Goal: Task Accomplishment & Management: Manage account settings

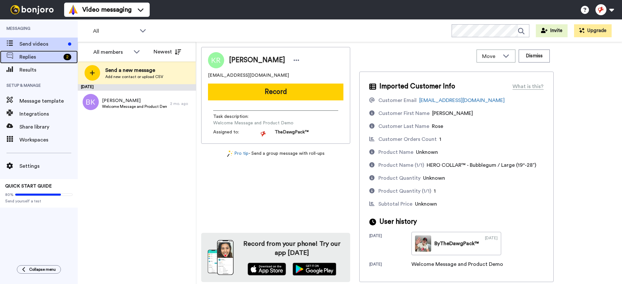
click at [45, 57] on span "Replies" at bounding box center [39, 57] width 41 height 8
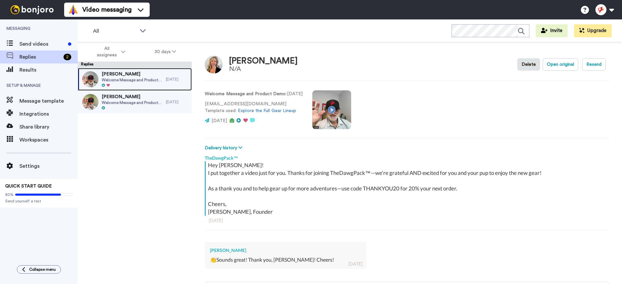
click at [145, 81] on span "Welcome Message and Product Demo" at bounding box center [132, 79] width 61 height 5
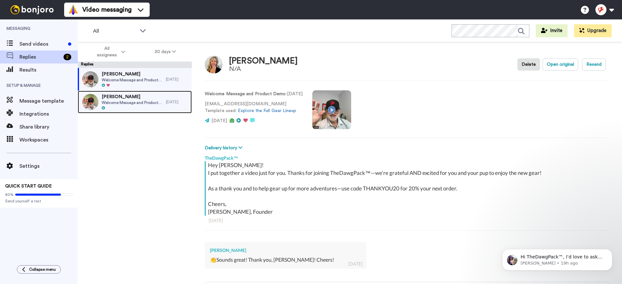
click at [149, 102] on span "Welcome Message and Product Demo" at bounding box center [132, 102] width 61 height 5
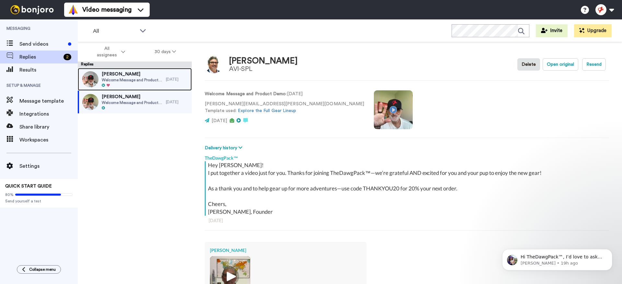
click at [158, 80] on span "Welcome Message and Product Demo" at bounding box center [132, 79] width 61 height 5
type textarea "x"
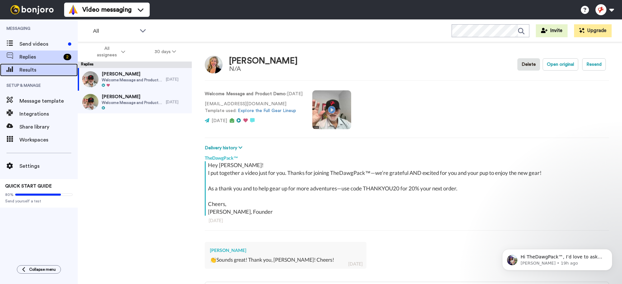
click at [53, 71] on span "Results" at bounding box center [48, 70] width 58 height 8
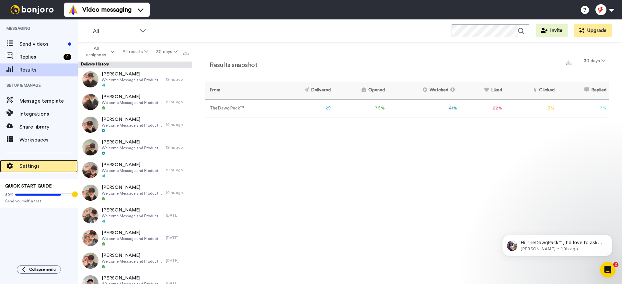
click at [30, 165] on span "Settings" at bounding box center [48, 166] width 58 height 8
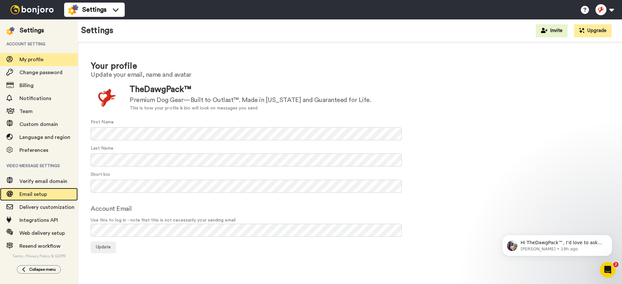
click at [41, 193] on span "Email setup" at bounding box center [33, 194] width 28 height 5
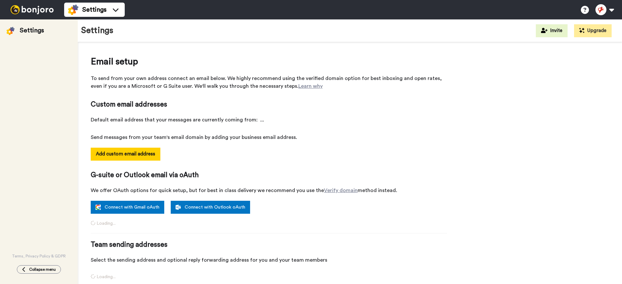
select select "161374"
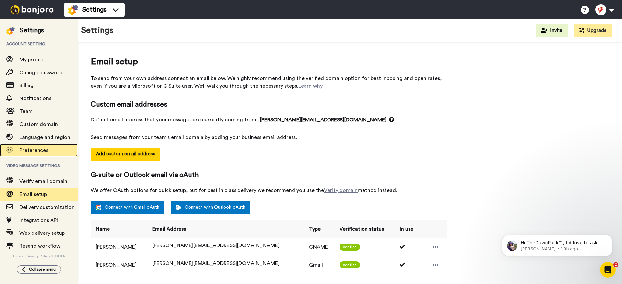
click at [48, 150] on span "Preferences" at bounding box center [48, 150] width 58 height 8
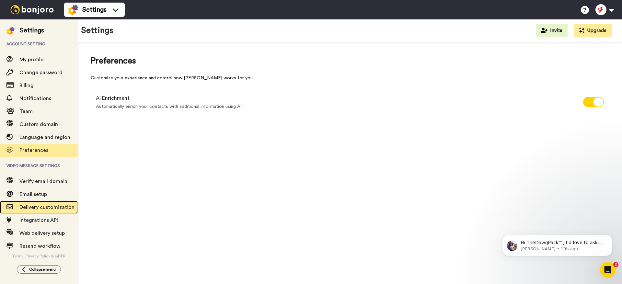
click at [53, 206] on span "Delivery customization" at bounding box center [46, 207] width 55 height 5
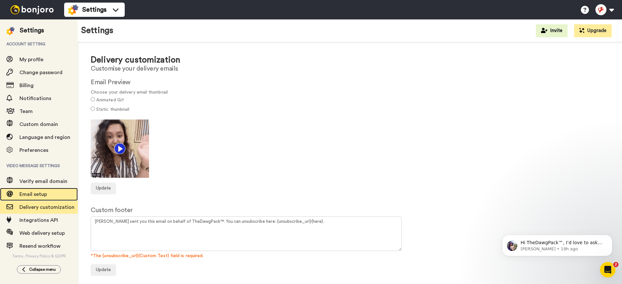
click at [39, 196] on span "Email setup" at bounding box center [33, 194] width 28 height 5
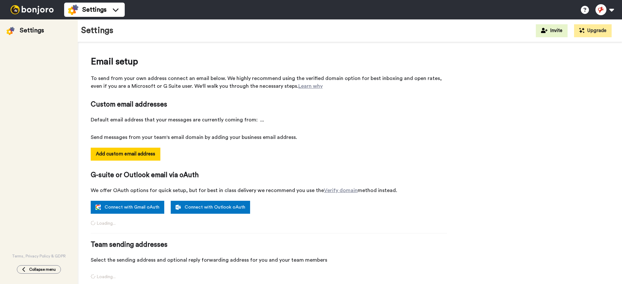
select select "161374"
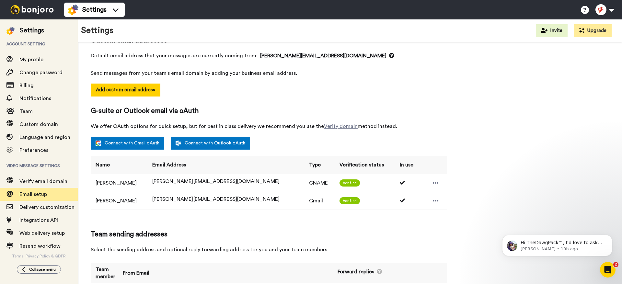
scroll to position [95, 0]
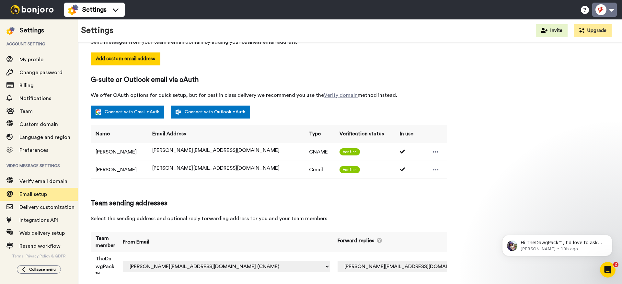
click at [611, 11] on button at bounding box center [604, 10] width 25 height 14
click at [396, 59] on div "Add custom email address" at bounding box center [269, 63] width 356 height 23
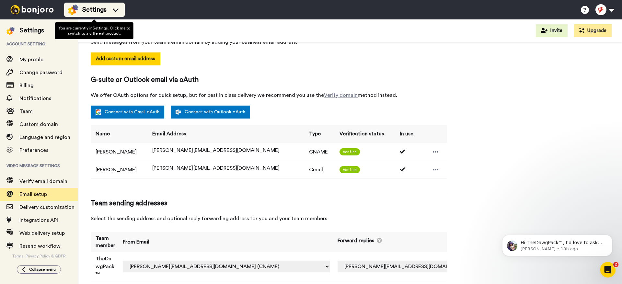
click at [102, 12] on span "Settings" at bounding box center [94, 9] width 24 height 9
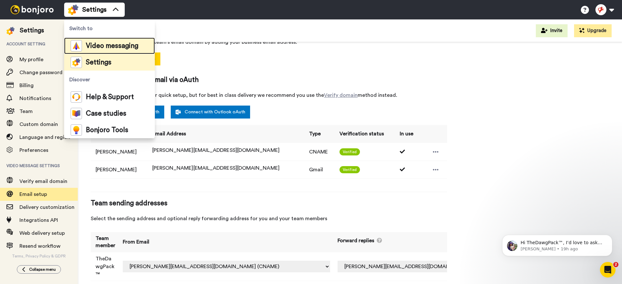
click at [102, 43] on span "Video messaging" at bounding box center [112, 46] width 52 height 6
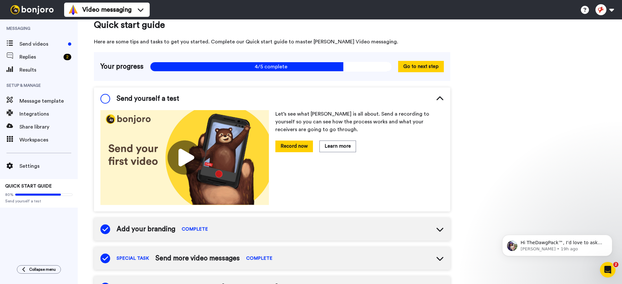
scroll to position [11, 0]
click at [429, 65] on button "Go to next step" at bounding box center [421, 66] width 46 height 11
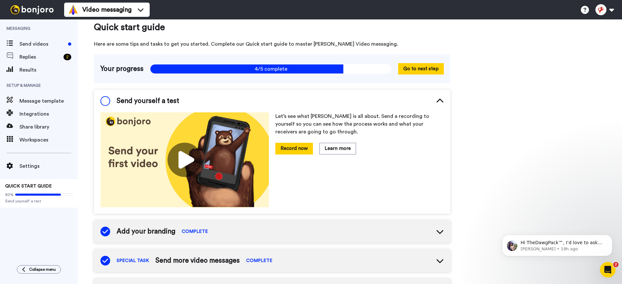
click at [108, 100] on span at bounding box center [105, 101] width 10 height 10
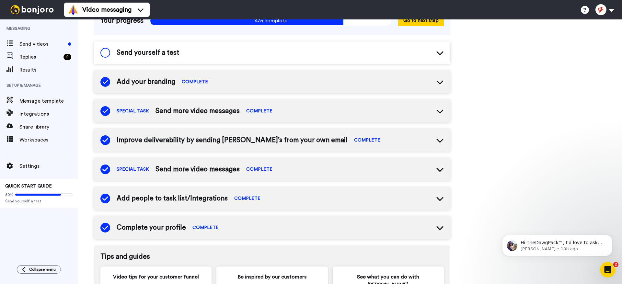
scroll to position [51, 0]
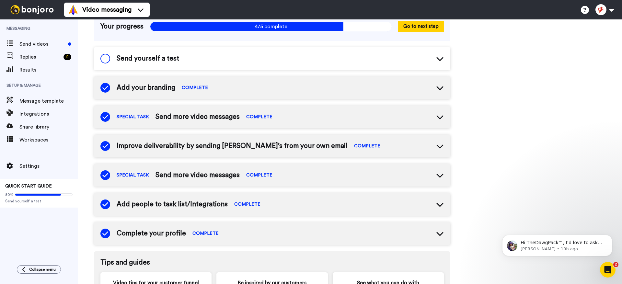
click at [107, 60] on span at bounding box center [105, 59] width 10 height 10
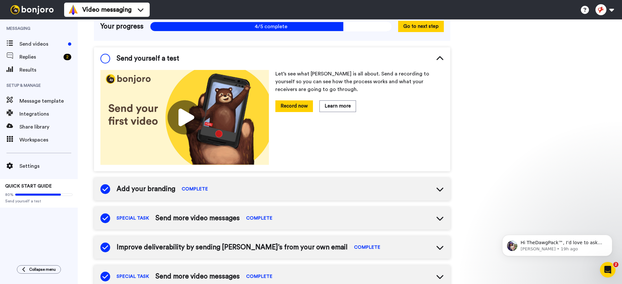
click at [108, 59] on span at bounding box center [105, 59] width 10 height 10
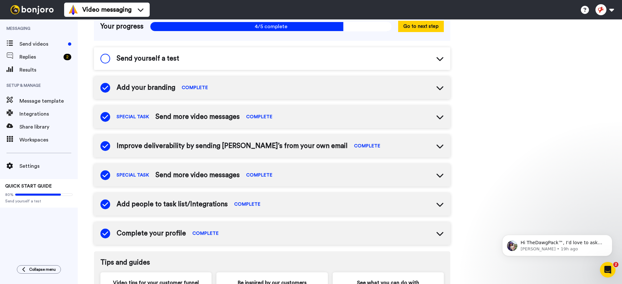
click at [107, 60] on span at bounding box center [105, 59] width 10 height 10
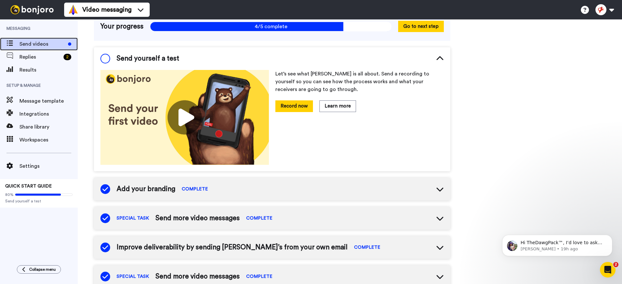
click at [47, 45] on span "Send videos" at bounding box center [42, 44] width 46 height 8
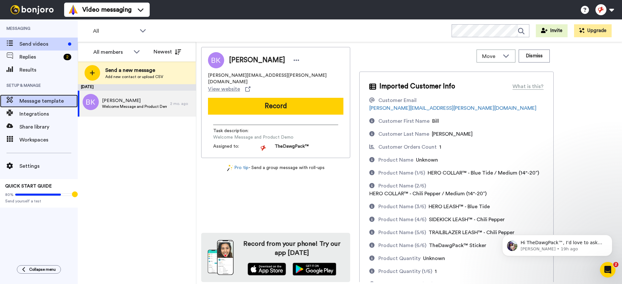
click at [52, 102] on span "Message template" at bounding box center [48, 101] width 58 height 8
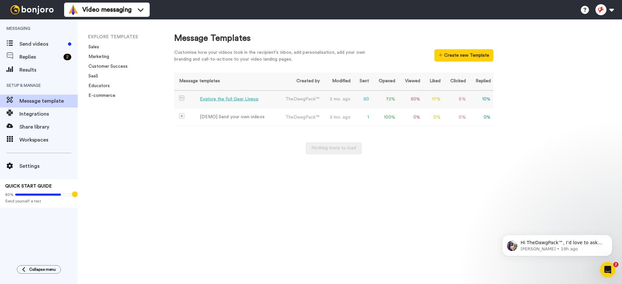
click at [232, 99] on div "Explore the Full Gear Lineup" at bounding box center [229, 99] width 58 height 7
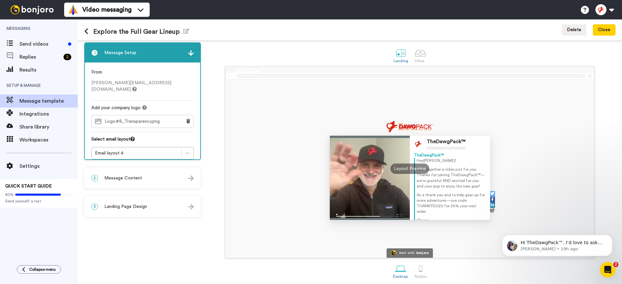
scroll to position [6, 0]
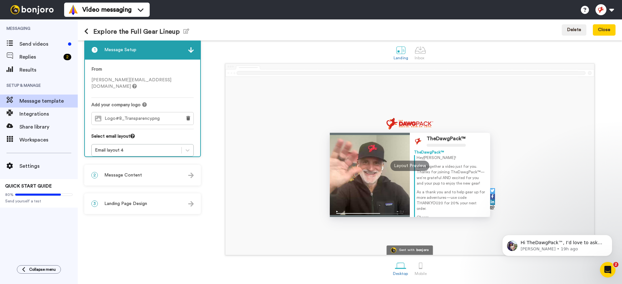
click at [164, 176] on div "2 Message Content" at bounding box center [142, 175] width 115 height 19
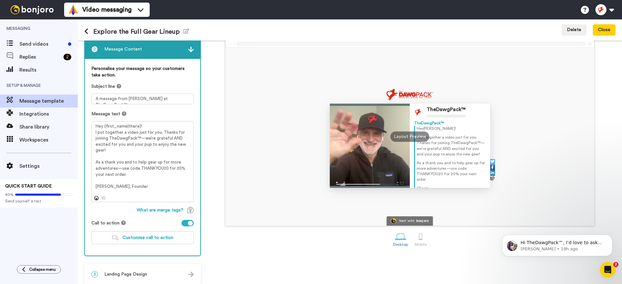
scroll to position [35, 0]
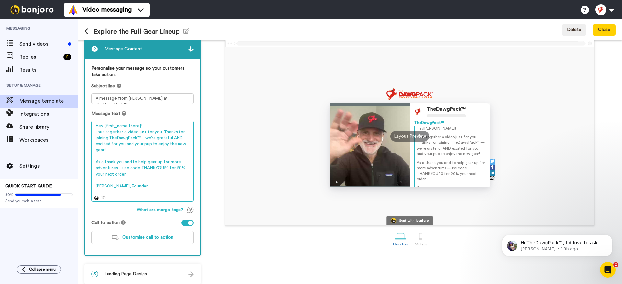
drag, startPoint x: 138, startPoint y: 195, endPoint x: 86, endPoint y: 116, distance: 94.7
click at [86, 116] on div "Personalise your message so your customers take action. Subject line A message …" at bounding box center [142, 157] width 115 height 197
click at [118, 152] on textarea "Hey {first_name|there}! I put together a video just for you. Thanks for joining…" at bounding box center [142, 161] width 102 height 81
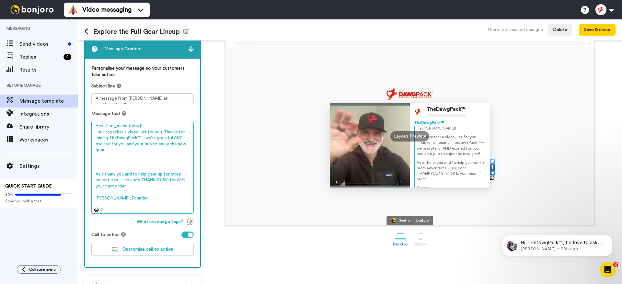
drag, startPoint x: 156, startPoint y: 139, endPoint x: 190, endPoint y: 136, distance: 34.4
click at [190, 136] on textarea "Hey {first_name|there}! I put together a video just for you. Thanks for joining…" at bounding box center [142, 167] width 102 height 93
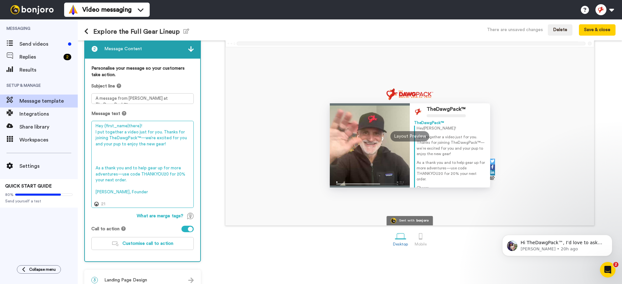
click at [162, 157] on textarea "Hey {first_name|there}! I put together a video just for you. Thanks for joining…" at bounding box center [142, 164] width 102 height 87
drag, startPoint x: 133, startPoint y: 202, endPoint x: 91, endPoint y: 125, distance: 87.6
click at [91, 125] on div "Personalise your message so your customers take action. Subject line A message …" at bounding box center [142, 160] width 115 height 203
click at [134, 157] on textarea "Hey {first_name|there}! I put together a video just for you. Thanks for joining…" at bounding box center [142, 164] width 102 height 87
drag, startPoint x: 117, startPoint y: 158, endPoint x: 139, endPoint y: 157, distance: 22.0
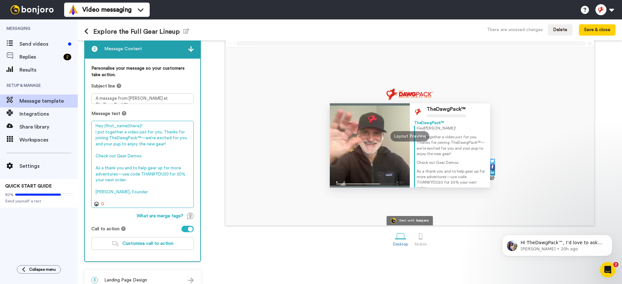
click at [139, 157] on textarea "Hey {first_name|there}! I put together a video just for you. Thanks for joining…" at bounding box center [142, 164] width 102 height 87
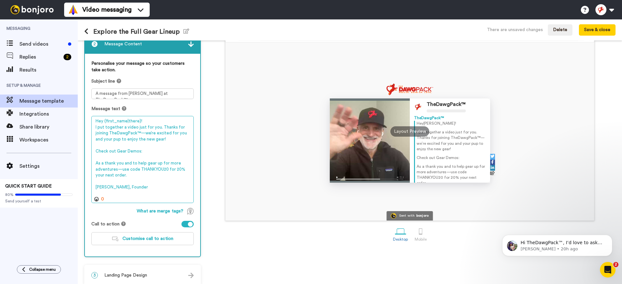
scroll to position [47, 0]
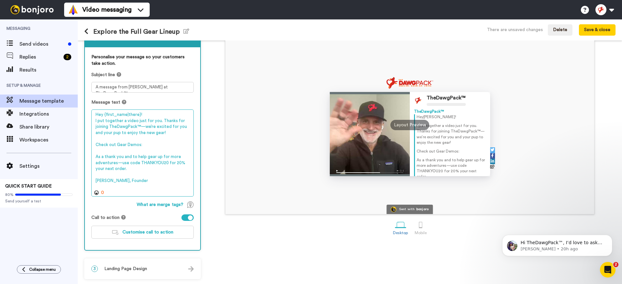
click at [115, 145] on textarea "Hey {first_name|there}! I put together a video just for you. Thanks for joining…" at bounding box center [142, 153] width 102 height 87
drag, startPoint x: 110, startPoint y: 145, endPoint x: 93, endPoint y: 141, distance: 16.9
click at [93, 141] on textarea "Hey {first_name|there}! I put together a video just for you. Thanks for joining…" at bounding box center [142, 153] width 102 height 87
drag, startPoint x: 159, startPoint y: 121, endPoint x: 94, endPoint y: 121, distance: 65.5
click at [94, 121] on textarea "Hey {first_name|there}! I put together a video just for you. Thanks for joining…" at bounding box center [142, 153] width 102 height 87
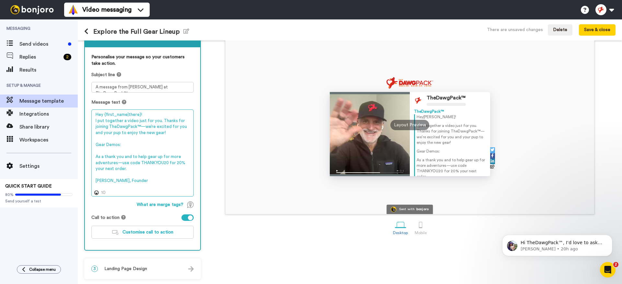
click at [143, 180] on textarea "Hey {first_name|there}! I put together a video just for you. Thanks for joining…" at bounding box center [142, 153] width 102 height 87
drag, startPoint x: 140, startPoint y: 185, endPoint x: 95, endPoint y: 114, distance: 84.7
click at [95, 114] on textarea "Hey {first_name|there}! I put together a video just for you. Thanks for joining…" at bounding box center [142, 153] width 102 height 87
paste textarea "for you. Thanks for joining TheDawgPack™—we’re excited for you and your pup to …"
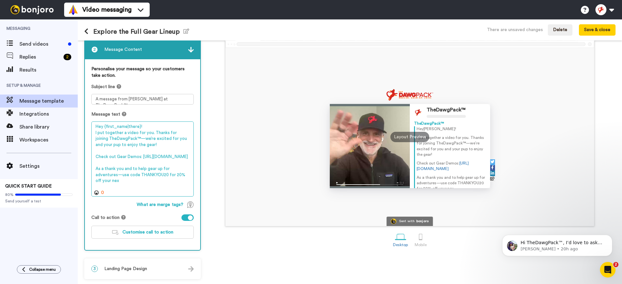
scroll to position [35, 0]
click at [126, 140] on textarea "Hey {first_name|there}! I put together a video for you. Thanks for joining TheD…" at bounding box center [142, 159] width 102 height 75
click at [175, 139] on textarea "Hey {first_name|there}! I put together a video for you. Thanks for joining TheD…" at bounding box center [142, 159] width 102 height 75
click at [185, 187] on textarea "Hey {first_name|there}! I put together a video for you. Thanks for joining TheD…" at bounding box center [142, 159] width 102 height 75
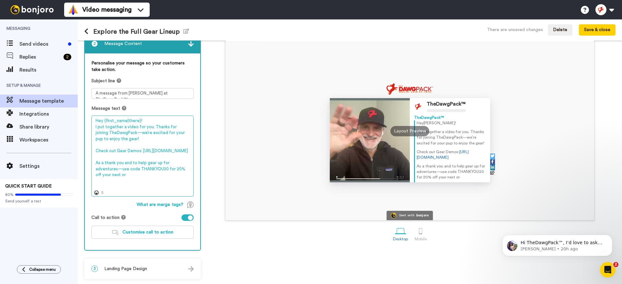
scroll to position [41, 0]
click at [134, 175] on textarea "Hey {first_name|there}! I put together a video for you. Thanks for joining TheD…" at bounding box center [142, 156] width 102 height 81
click at [94, 176] on textarea "Hey {first_name|there}! I put together a video for you. Thanks for joining TheD…" at bounding box center [142, 156] width 102 height 81
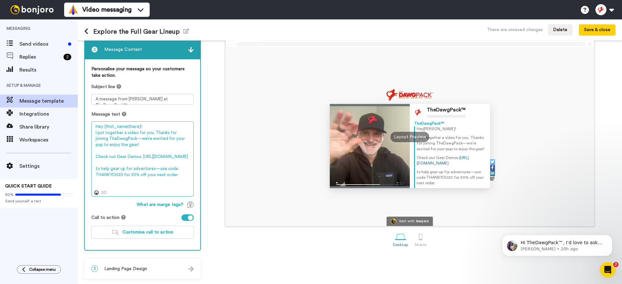
scroll to position [35, 0]
click at [181, 187] on textarea "Hey {first_name|there}! I put together a video for you. Thanks for joining TheD…" at bounding box center [142, 159] width 102 height 75
click at [133, 180] on textarea "Hey {first_name|there}! I put together a video for you. Thanks for joining TheD…" at bounding box center [142, 159] width 102 height 75
drag, startPoint x: 159, startPoint y: 181, endPoint x: 94, endPoint y: 183, distance: 64.9
click at [94, 183] on textarea "Hey {first_name|there}! I put together a video for you. Thanks for joining TheD…" at bounding box center [142, 159] width 102 height 75
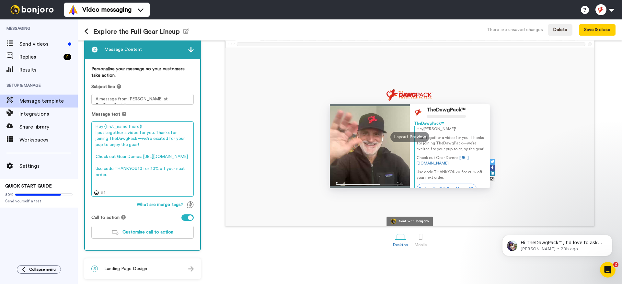
click at [122, 186] on textarea "Hey {first_name|there}! I put together a video for you. Thanks for joining TheD…" at bounding box center [142, 159] width 102 height 75
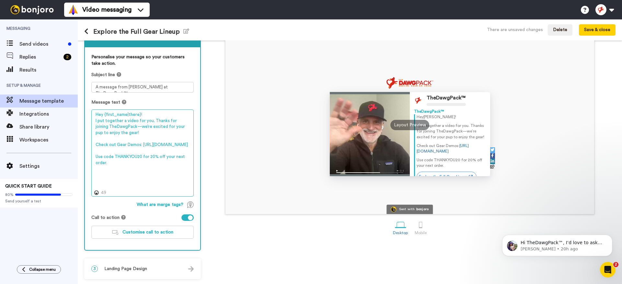
scroll to position [47, 0]
drag, startPoint x: 118, startPoint y: 186, endPoint x: 98, endPoint y: 186, distance: 20.1
click at [98, 186] on textarea "Hey {first_name|there}! I put together a video for you. Thanks for joining TheD…" at bounding box center [142, 153] width 102 height 87
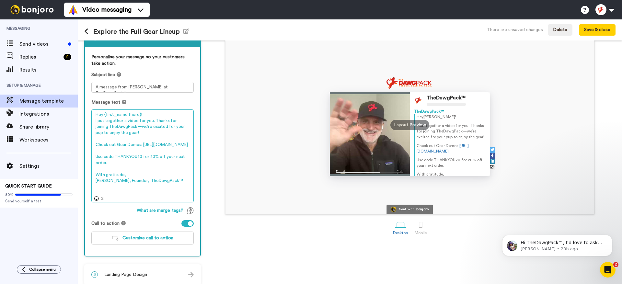
drag, startPoint x: 124, startPoint y: 186, endPoint x: 88, endPoint y: 185, distance: 35.3
click at [88, 185] on div "Personalise your message so your customers take action. Subject line A message …" at bounding box center [142, 151] width 115 height 209
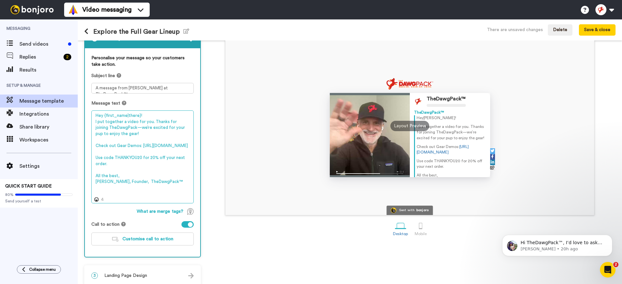
scroll to position [45, 0]
click at [150, 115] on textarea "Hey {first_name|there}! I put together a video for you. Thanks for joining TheD…" at bounding box center [142, 157] width 102 height 93
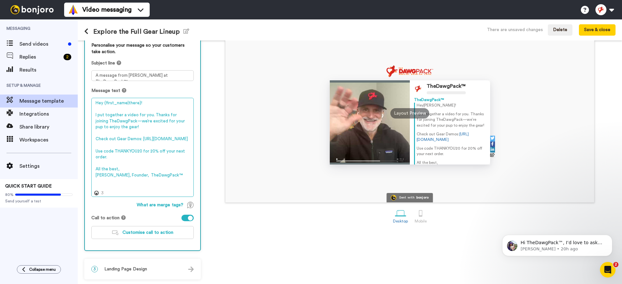
scroll to position [59, 0]
type textarea "Hey {first_name|there}! I put together a video for you. Thanks for joining TheD…"
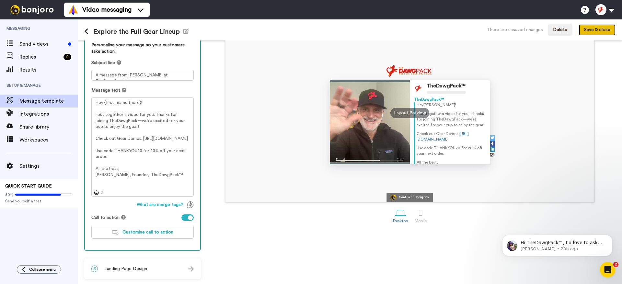
click at [590, 32] on button "Save & close" at bounding box center [597, 30] width 37 height 12
